Goal: Task Accomplishment & Management: Complete application form

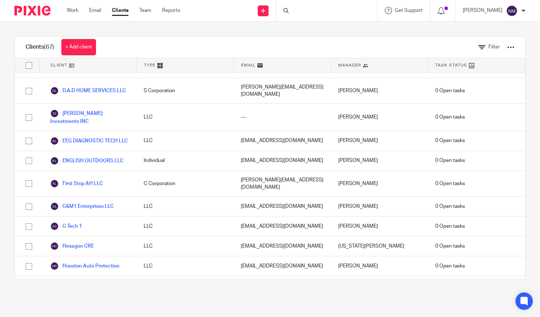
scroll to position [519, 0]
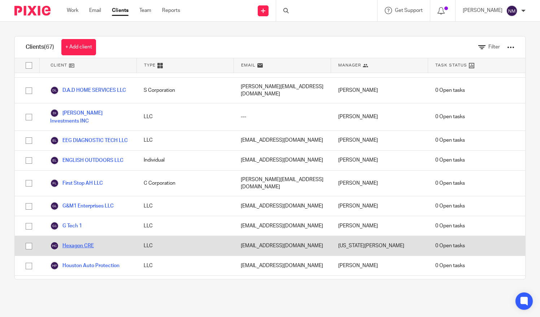
click at [76, 241] on link "Hexagon CRE" at bounding box center [72, 245] width 44 height 9
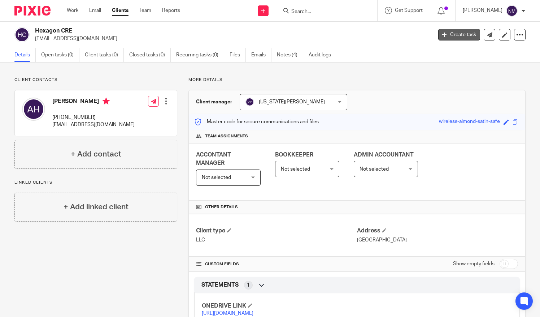
click at [453, 36] on link "Create task" at bounding box center [459, 35] width 42 height 12
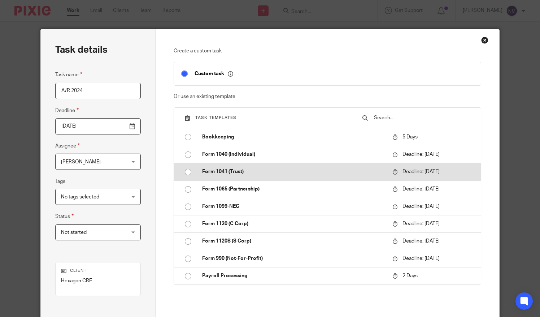
scroll to position [32, 0]
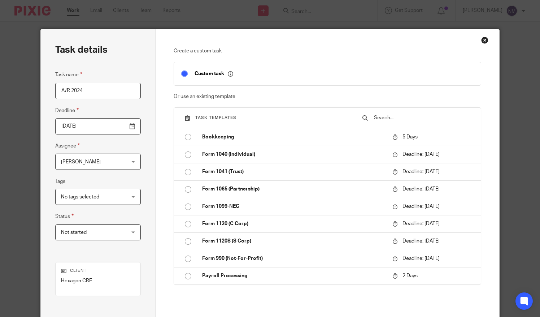
type input "A/R 2024"
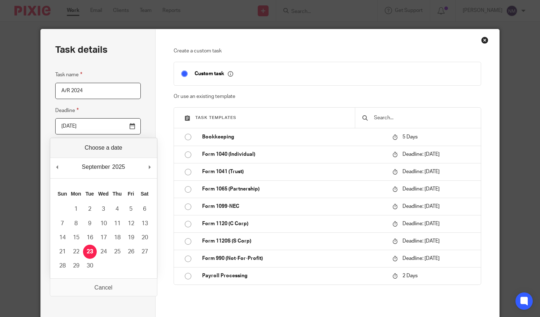
click at [128, 127] on input "[DATE]" at bounding box center [97, 126] width 85 height 16
type input "[DATE]"
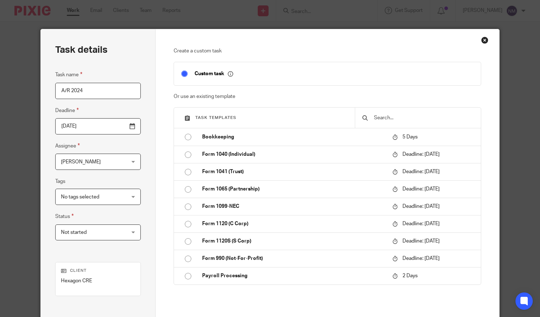
click at [131, 160] on div "[PERSON_NAME] [PERSON_NAME]" at bounding box center [97, 161] width 85 height 16
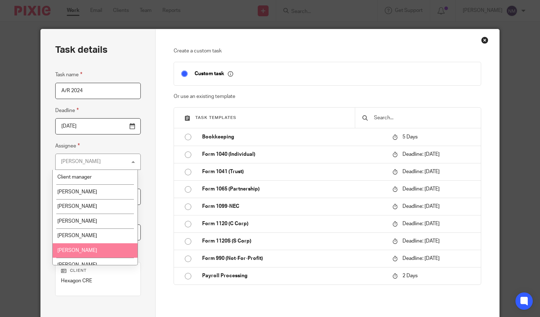
click at [86, 249] on span "[PERSON_NAME]" at bounding box center [77, 250] width 40 height 5
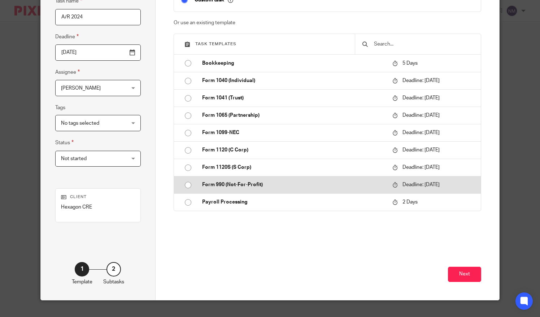
scroll to position [85, 0]
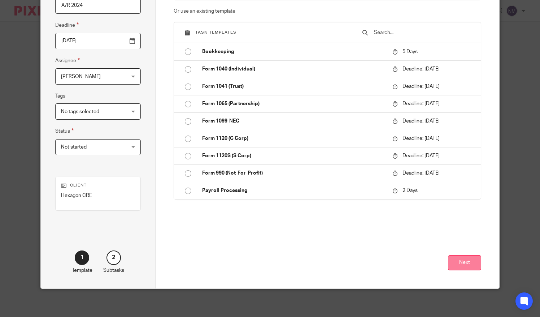
click at [458, 258] on button "Next" at bounding box center [464, 263] width 33 height 16
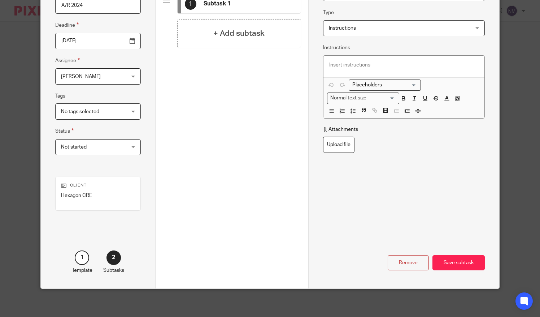
scroll to position [0, 0]
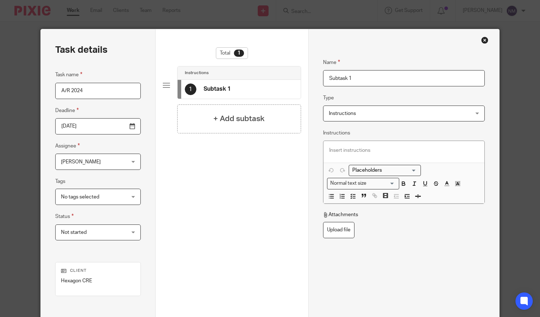
click at [361, 80] on input "Subtask 1" at bounding box center [404, 78] width 162 height 16
type input "S"
click at [92, 95] on input "A/R 2024" at bounding box center [97, 91] width 85 height 16
type input "A/R 2024 HEXA-CAL"
click at [363, 79] on input "Name" at bounding box center [404, 78] width 162 height 16
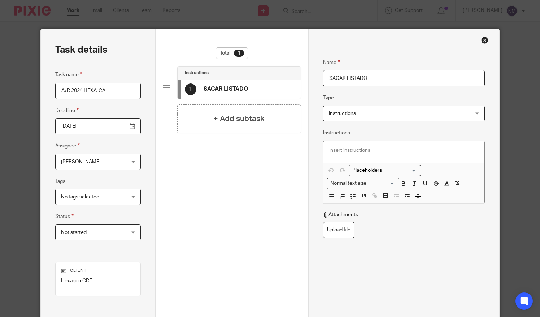
type input "SACAR LISTADO"
click at [354, 145] on div at bounding box center [403, 152] width 161 height 22
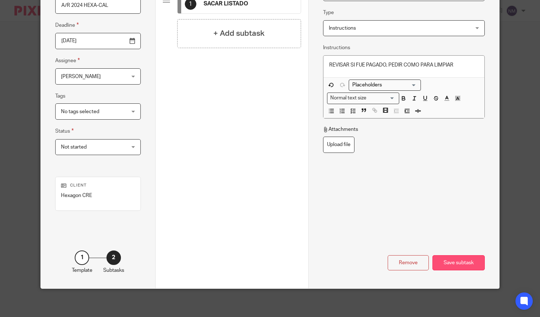
click at [459, 262] on div "Save subtask" at bounding box center [458, 263] width 52 height 16
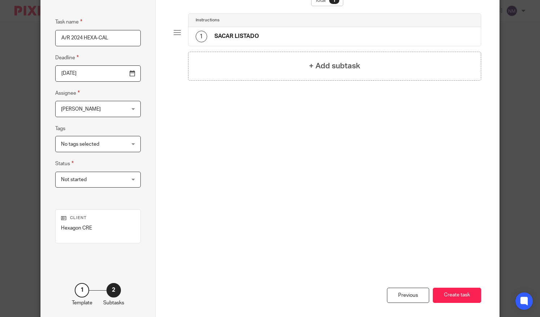
scroll to position [52, 0]
click at [79, 38] on input "A/R 2024 HEXA-CAL" at bounding box center [97, 39] width 85 height 16
type input "HEXA-CAL"
click at [248, 37] on h4 "SACAR LISTADO" at bounding box center [236, 37] width 44 height 8
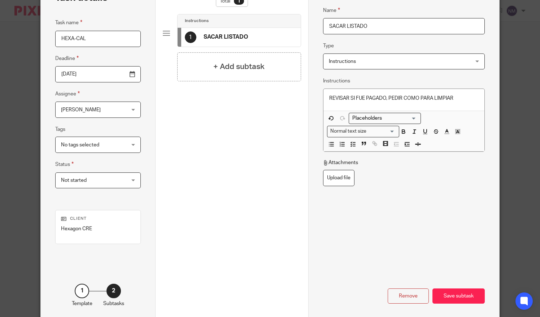
click at [375, 27] on input "SACAR LISTADO" at bounding box center [404, 26] width 162 height 16
type input "SACAR LISTADO A/R 2024"
click at [452, 294] on div "Save subtask" at bounding box center [458, 296] width 52 height 16
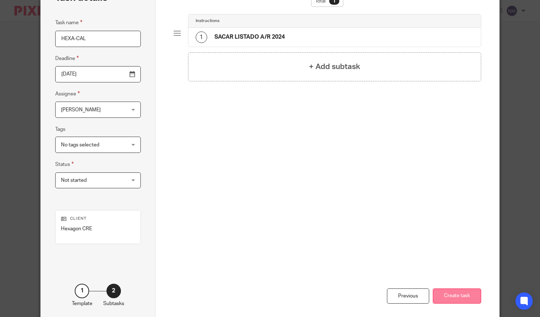
click at [461, 294] on button "Create task" at bounding box center [457, 296] width 48 height 16
